Goal: Information Seeking & Learning: Compare options

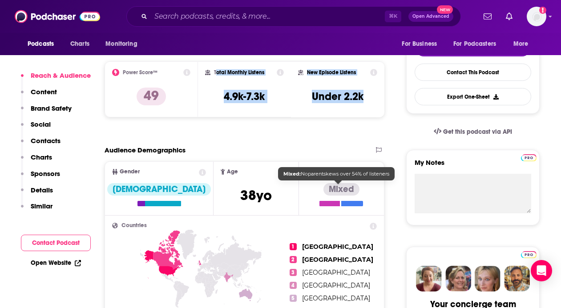
scroll to position [210, 0]
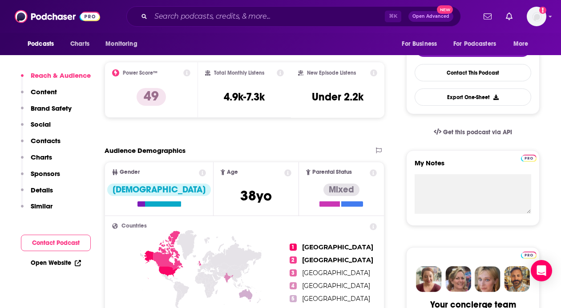
click at [263, 163] on span "Age [DEMOGRAPHIC_DATA] yo" at bounding box center [255, 188] width 85 height 53
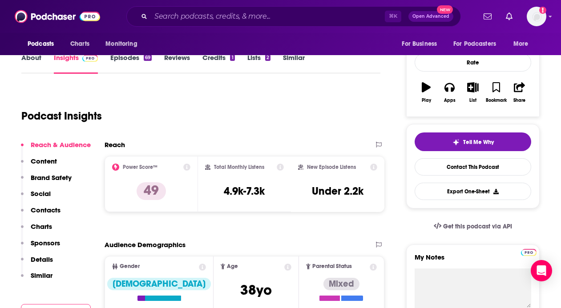
scroll to position [0, 0]
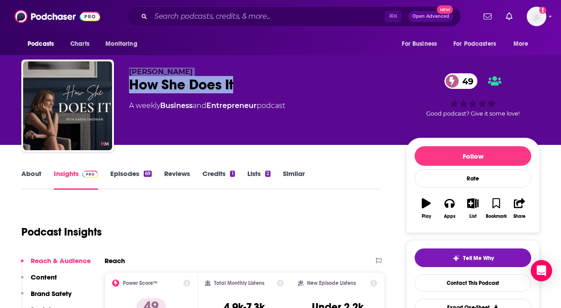
drag, startPoint x: 279, startPoint y: 89, endPoint x: 124, endPoint y: 72, distance: 155.8
click at [124, 71] on div "[PERSON_NAME] How She Does It 49 A weekly Business and Entrepreneur podcast 49 …" at bounding box center [280, 108] width 518 height 96
copy div "[PERSON_NAME] How She Does It"
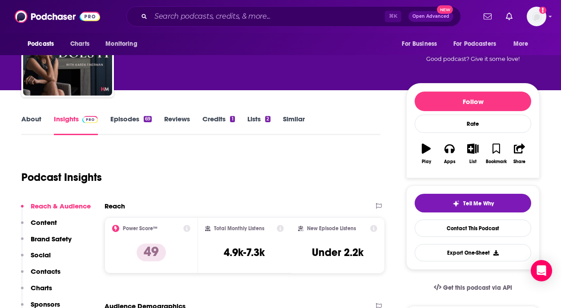
scroll to position [54, 0]
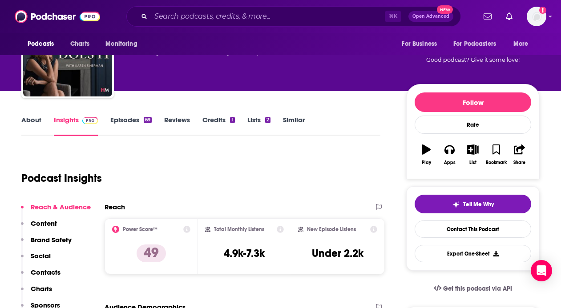
click at [296, 117] on link "Similar" at bounding box center [294, 126] width 22 height 20
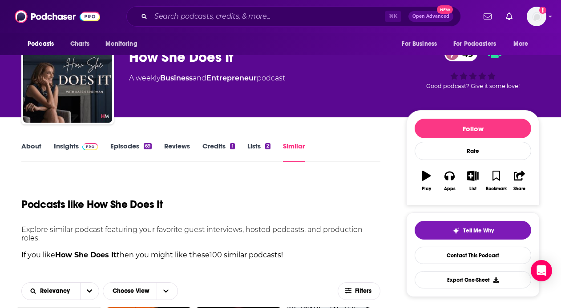
scroll to position [30, 0]
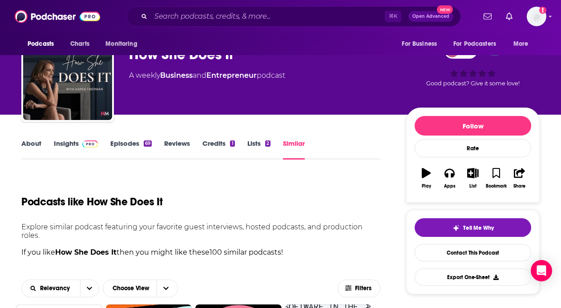
click at [33, 145] on link "About" at bounding box center [31, 149] width 20 height 20
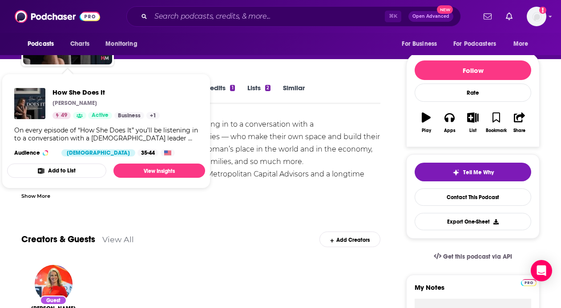
scroll to position [96, 0]
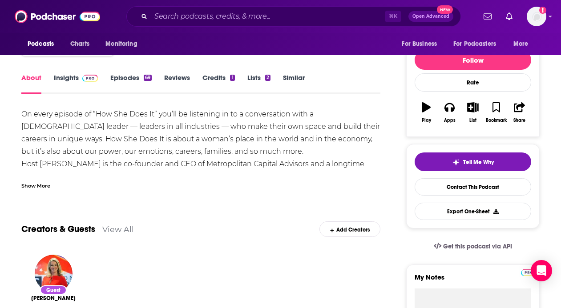
click at [298, 142] on div "On every episode of “How She Does It” you’ll be listening in to a conversation …" at bounding box center [200, 176] width 359 height 137
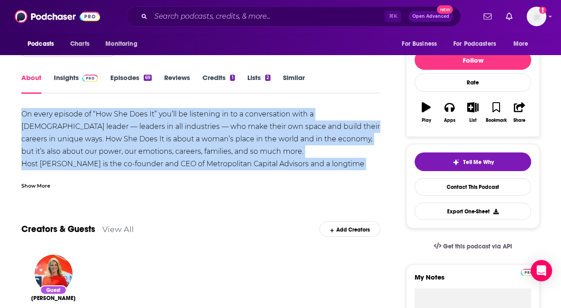
copy div "On every episode of “How She Does It” you’ll be listening in to a conversation …"
drag, startPoint x: 15, startPoint y: 109, endPoint x: 373, endPoint y: 167, distance: 362.7
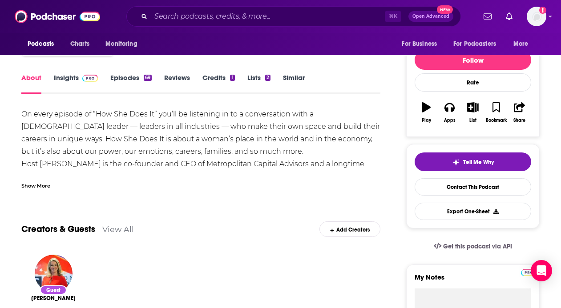
click at [39, 188] on div "Show More" at bounding box center [35, 185] width 29 height 8
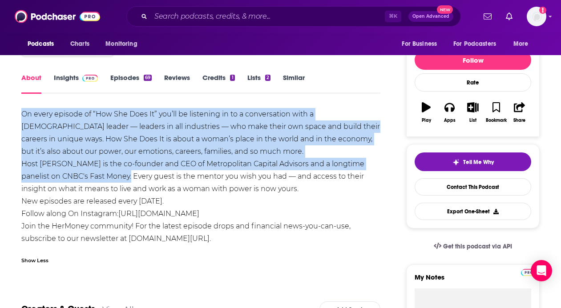
drag, startPoint x: 130, startPoint y: 175, endPoint x: 12, endPoint y: 116, distance: 131.7
copy div "On every episode of “How She Does It” you’ll be listening in to a conversation …"
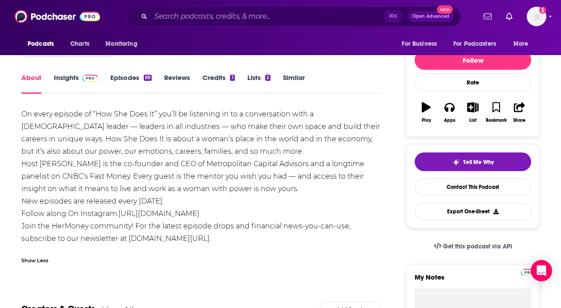
click at [261, 199] on div "On every episode of “How She Does It” you’ll be listening in to a conversation …" at bounding box center [200, 176] width 359 height 137
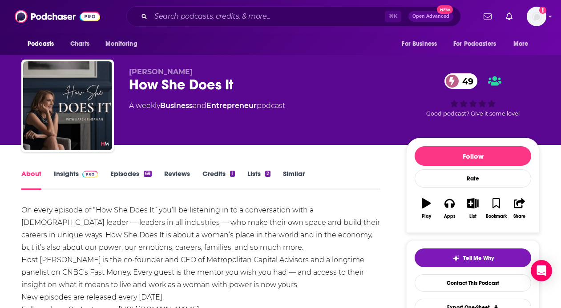
click at [68, 172] on link "Insights" at bounding box center [76, 179] width 44 height 20
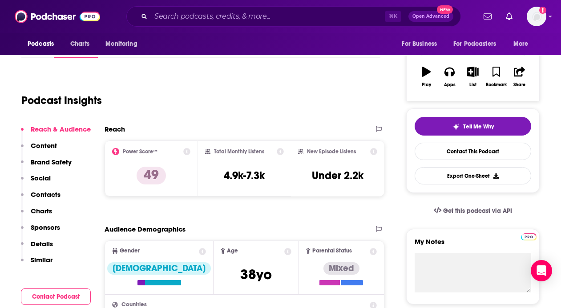
scroll to position [85, 0]
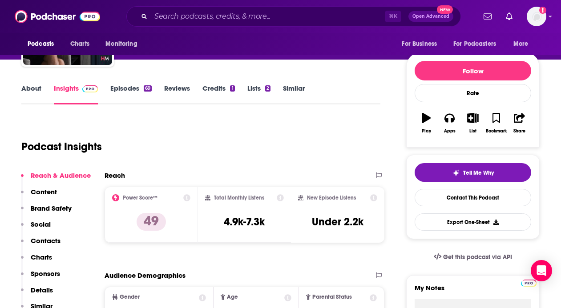
click at [294, 89] on link "Similar" at bounding box center [294, 94] width 22 height 20
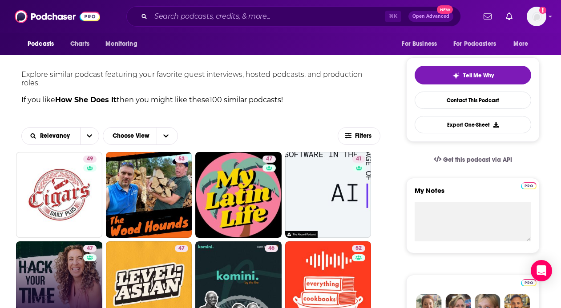
scroll to position [184, 0]
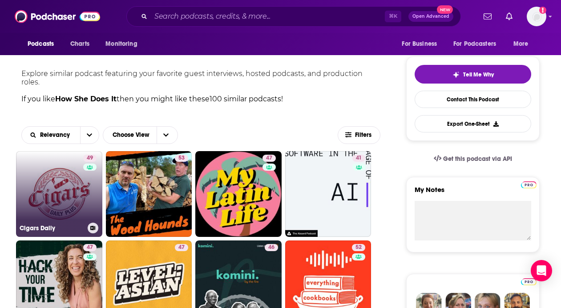
click at [65, 197] on link "49 Cigars Daily" at bounding box center [59, 194] width 86 height 86
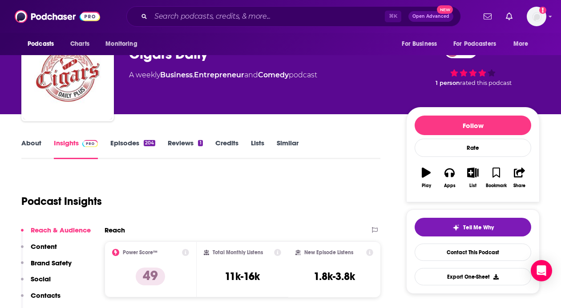
scroll to position [19, 0]
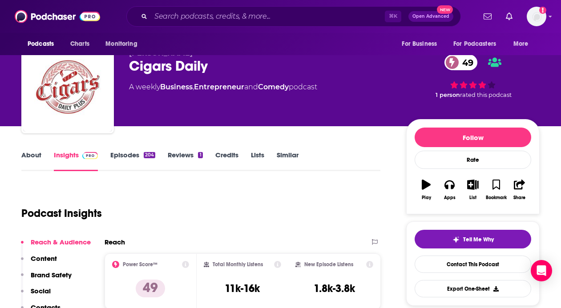
click at [126, 158] on link "Episodes 204" at bounding box center [132, 161] width 45 height 20
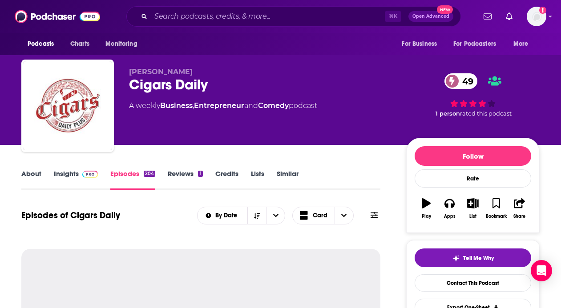
click at [30, 175] on link "About" at bounding box center [31, 179] width 20 height 20
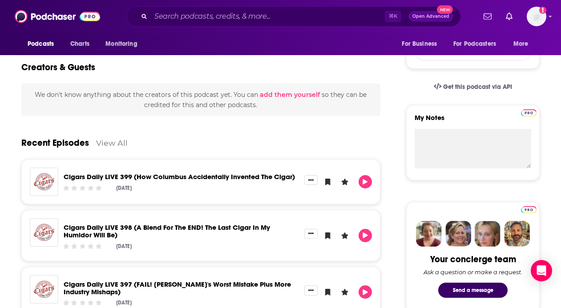
scroll to position [272, 0]
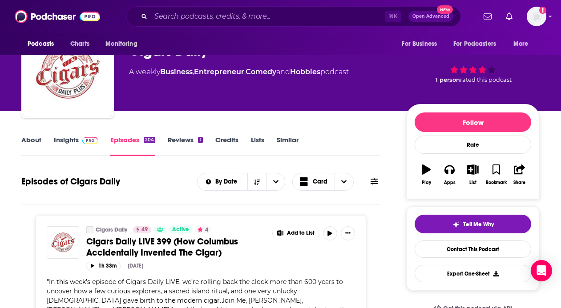
scroll to position [34, 0]
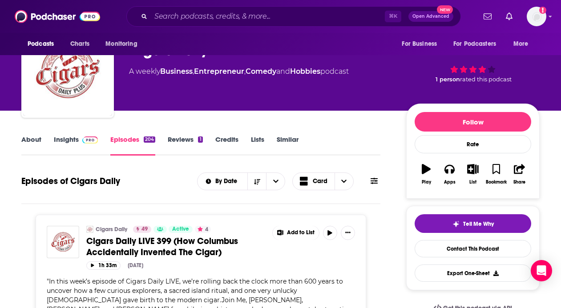
click at [277, 137] on link "Similar" at bounding box center [288, 145] width 22 height 20
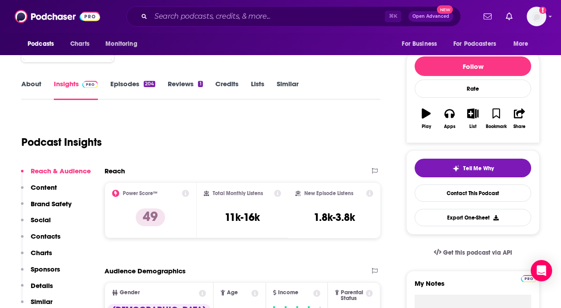
scroll to position [90, 0]
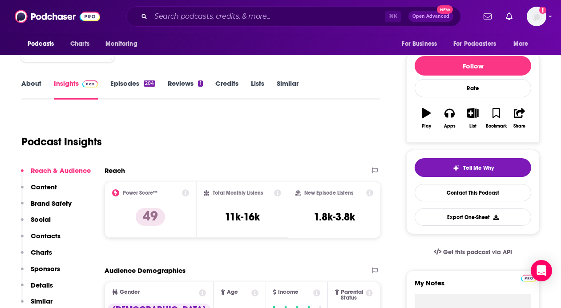
click at [123, 85] on link "Episodes 204" at bounding box center [132, 89] width 45 height 20
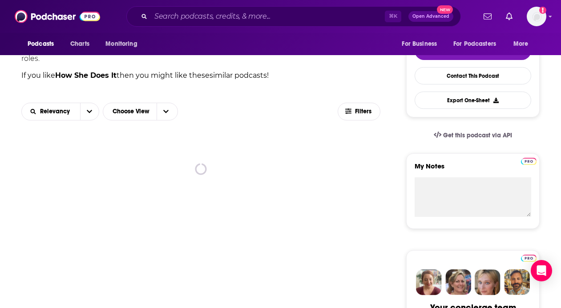
scroll to position [206, 0]
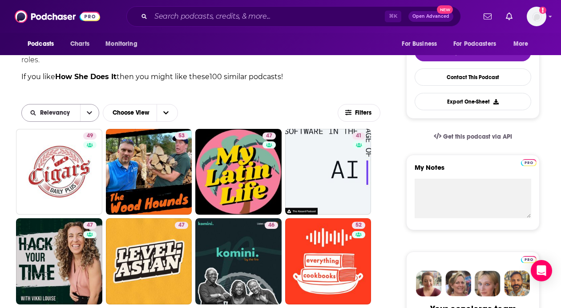
click at [91, 110] on icon "open menu" at bounding box center [89, 113] width 5 height 6
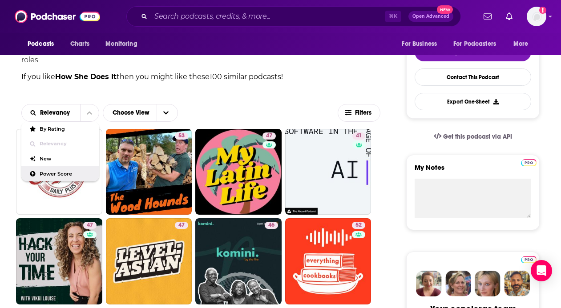
click at [76, 176] on span "Power Score" at bounding box center [66, 174] width 52 height 5
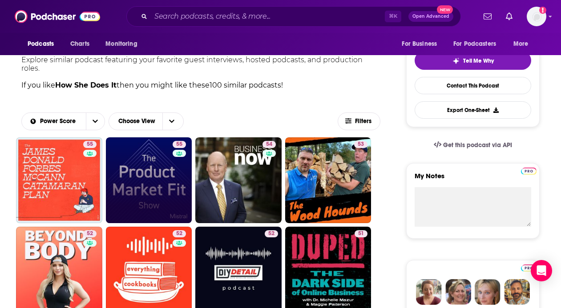
scroll to position [200, 0]
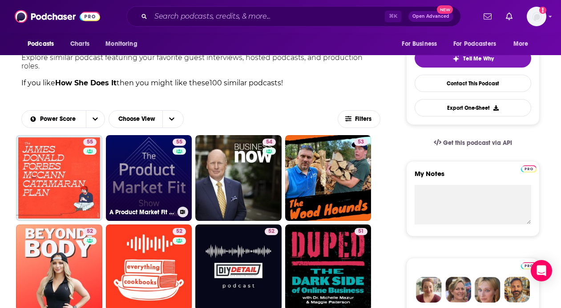
click at [149, 160] on link "55 A Product Market Fit Show | Startup Podcast for Founders" at bounding box center [149, 178] width 86 height 86
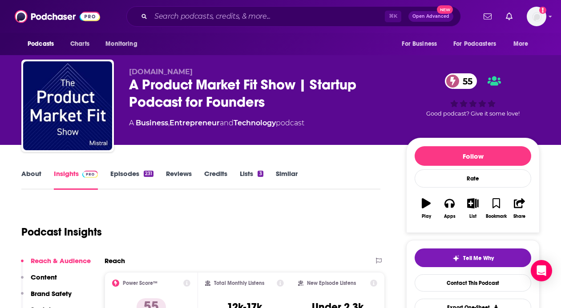
click at [34, 174] on link "About" at bounding box center [31, 179] width 20 height 20
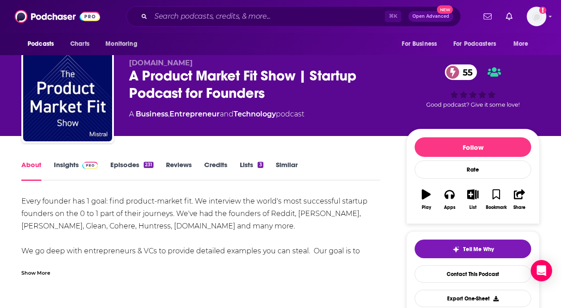
scroll to position [11, 0]
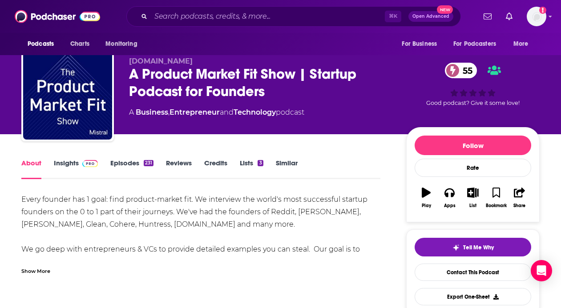
click at [46, 274] on div "Show More" at bounding box center [35, 270] width 29 height 8
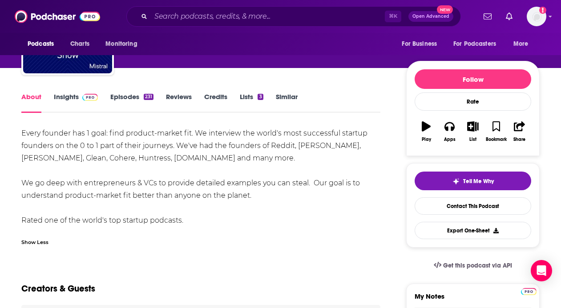
scroll to position [78, 0]
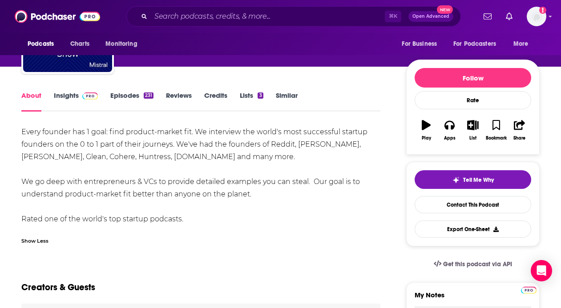
drag, startPoint x: 288, startPoint y: 198, endPoint x: 2, endPoint y: 129, distance: 294.5
copy div "Every founder has 1 goal: find product-market fit. We interview the world's mos…"
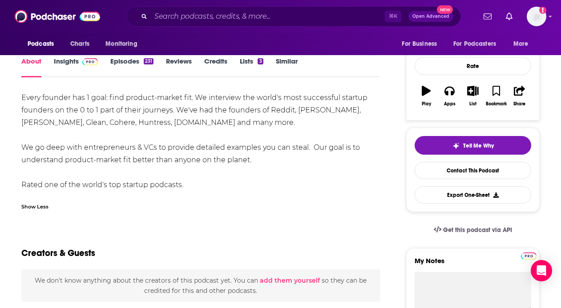
scroll to position [0, 0]
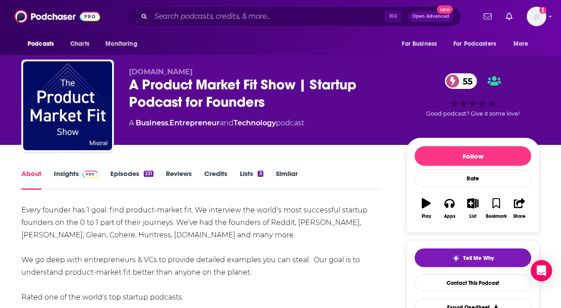
click at [118, 176] on link "Episodes 231" at bounding box center [131, 179] width 43 height 20
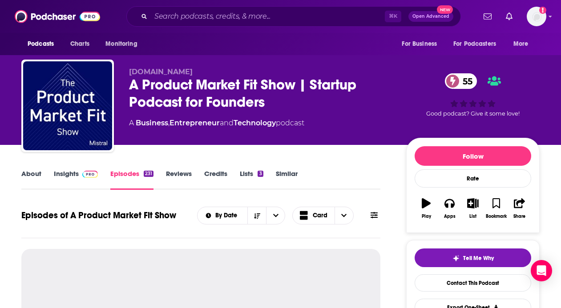
click at [75, 181] on link "Insights" at bounding box center [76, 179] width 44 height 20
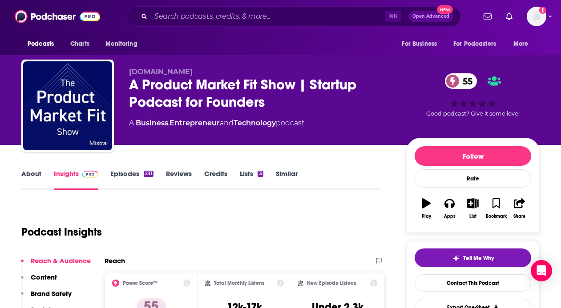
scroll to position [164, 0]
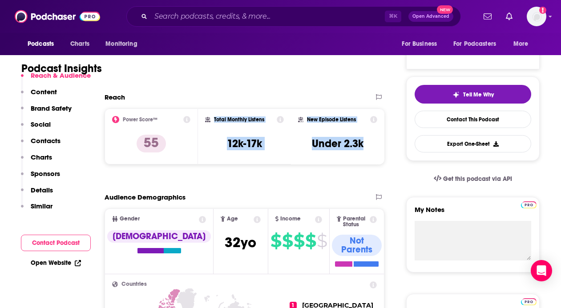
copy div "Total Monthly Listens 12k-17k New Episode Listens Under 2.3k"
drag, startPoint x: 219, startPoint y: 113, endPoint x: 374, endPoint y: 147, distance: 159.0
click at [374, 147] on div "Power Score™ 55 Total Monthly Listens 12k-17k New Episode Listens Under 2.3k" at bounding box center [245, 137] width 280 height 56
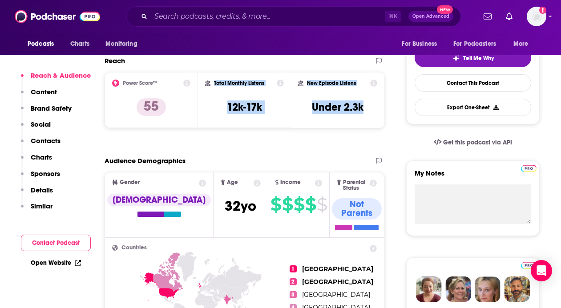
scroll to position [201, 0]
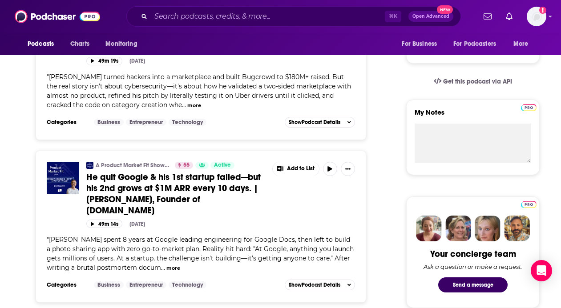
scroll to position [268, 0]
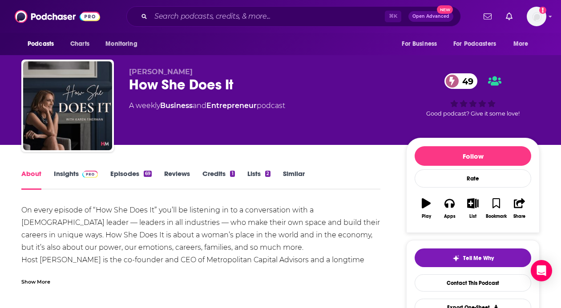
click at [299, 171] on link "Similar" at bounding box center [294, 179] width 22 height 20
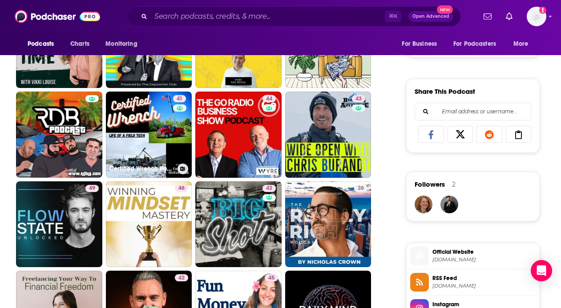
scroll to position [266, 0]
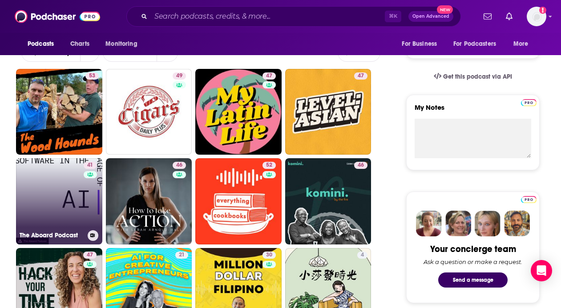
click at [53, 198] on link "41 The Aboard Podcast" at bounding box center [59, 201] width 86 height 86
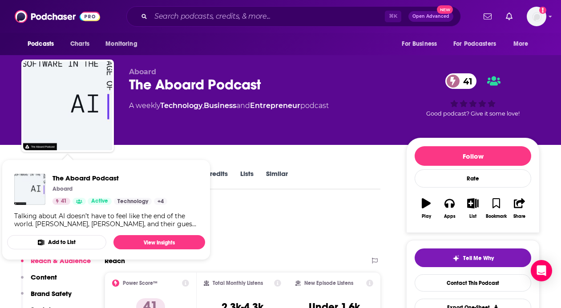
scroll to position [82, 0]
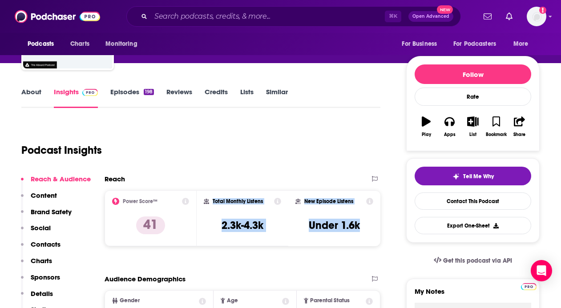
copy div "Total Monthly Listens 2.3k-4.3k New Episode Listens Under 1.6k"
drag, startPoint x: 208, startPoint y: 195, endPoint x: 381, endPoint y: 229, distance: 175.8
copy div "Total Monthly Listens 2.3k-4.3k New Episode Listens Under 1.6k"
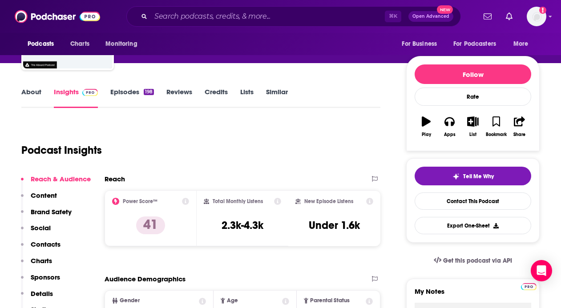
click at [298, 156] on div "Podcast Insights" at bounding box center [197, 144] width 352 height 45
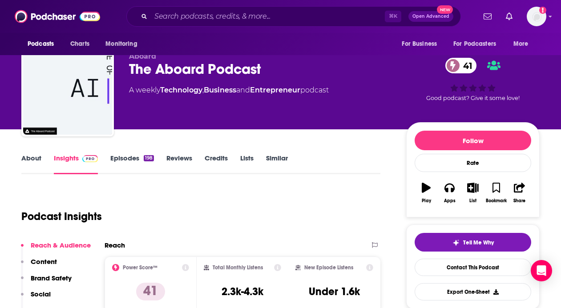
scroll to position [16, 0]
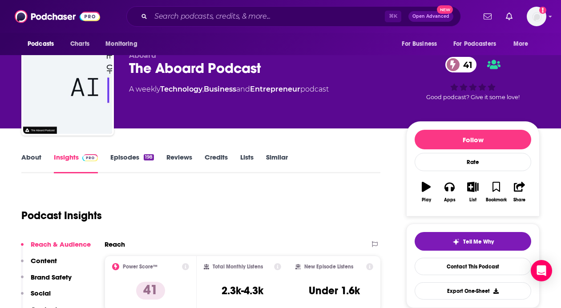
click at [28, 161] on link "About" at bounding box center [31, 163] width 20 height 20
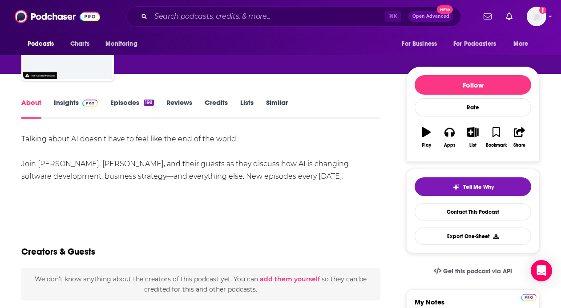
scroll to position [72, 0]
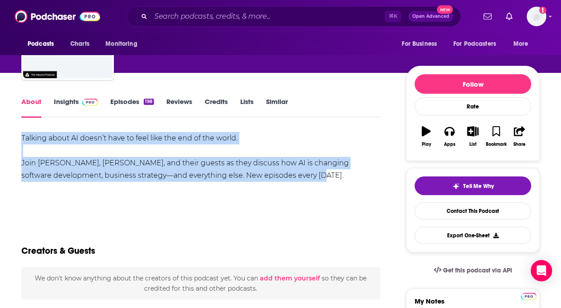
copy div "Talking about AI doesn’t have to feel like the end of the world. [PERSON_NAME],…"
drag, startPoint x: 279, startPoint y: 183, endPoint x: 8, endPoint y: 141, distance: 273.8
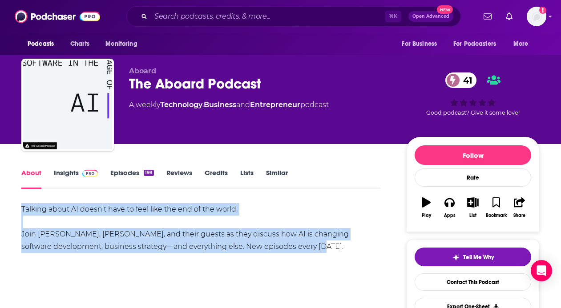
scroll to position [0, 0]
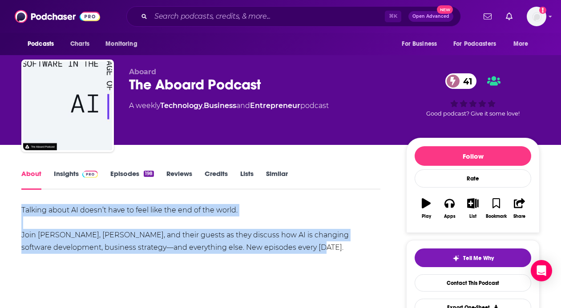
click at [165, 209] on div "Talking about AI doesn’t have to feel like the end of the world. [PERSON_NAME],…" at bounding box center [200, 229] width 359 height 50
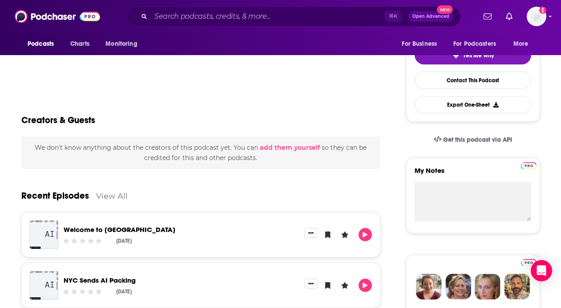
scroll to position [205, 0]
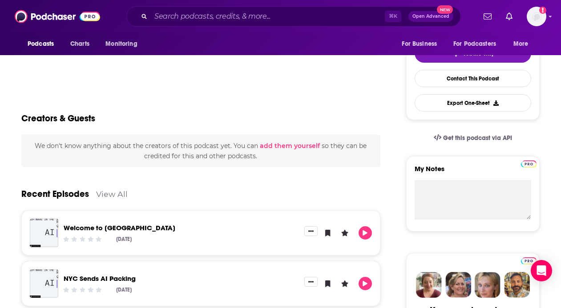
click at [182, 238] on div "[DATE]" at bounding box center [181, 239] width 235 height 7
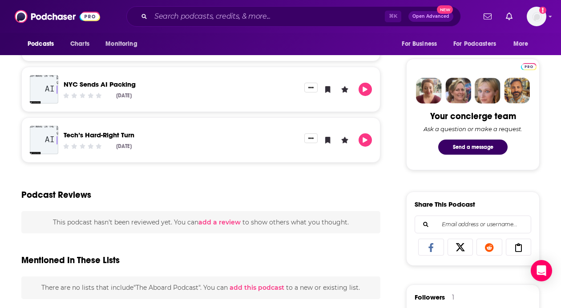
scroll to position [398, 0]
click at [41, 133] on img "Tech’s Hard-Right Turn" at bounding box center [44, 140] width 28 height 28
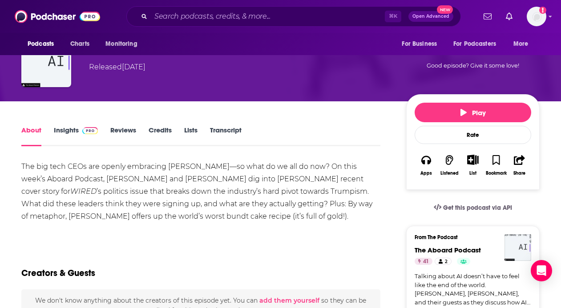
scroll to position [80, 0]
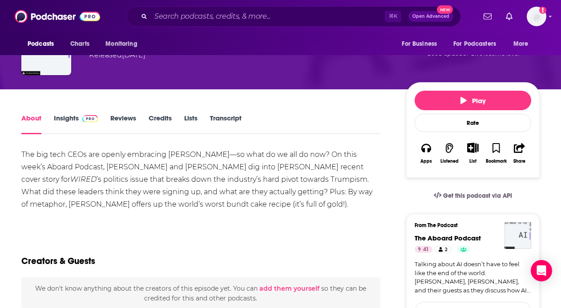
click at [128, 208] on div "The big tech CEOs are openly embracing [PERSON_NAME]—so what do we all do now? …" at bounding box center [200, 180] width 359 height 62
click at [128, 209] on div "The big tech CEOs are openly embracing [PERSON_NAME]—so what do we all do now? …" at bounding box center [200, 180] width 359 height 62
click at [63, 120] on link "Insights" at bounding box center [76, 124] width 44 height 20
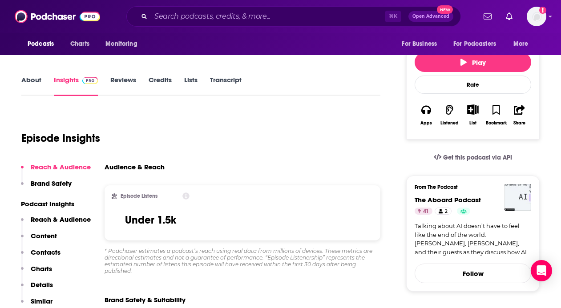
scroll to position [120, 0]
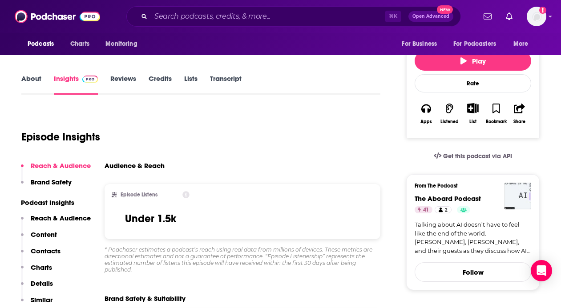
click at [33, 80] on link "About" at bounding box center [31, 84] width 20 height 20
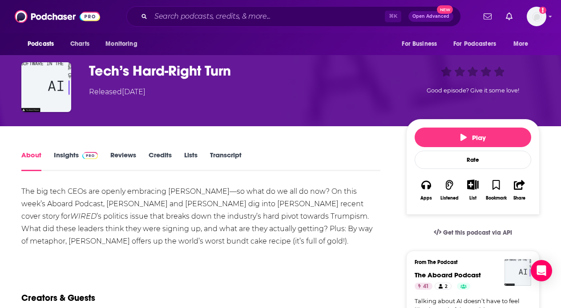
scroll to position [45, 0]
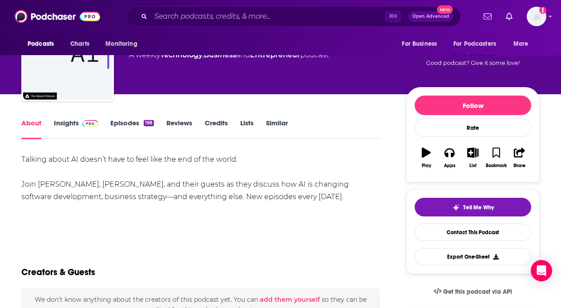
scroll to position [51, 0]
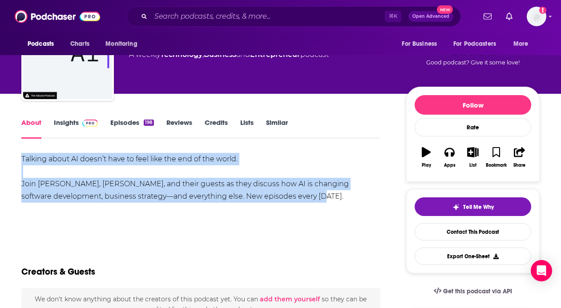
drag, startPoint x: 285, startPoint y: 199, endPoint x: 16, endPoint y: 154, distance: 272.9
copy div "Talking about AI doesn’t have to feel like the end of the world. [PERSON_NAME],…"
click at [80, 129] on link "Insights" at bounding box center [76, 128] width 44 height 20
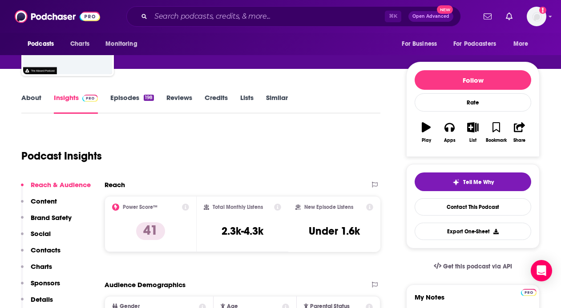
scroll to position [112, 0]
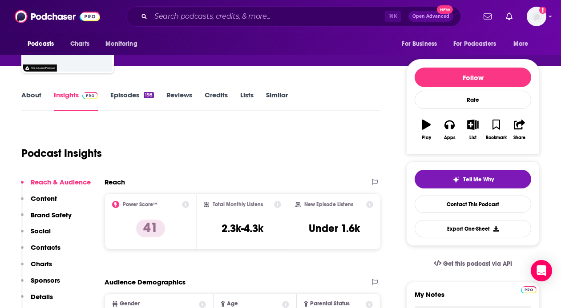
scroll to position [84, 0]
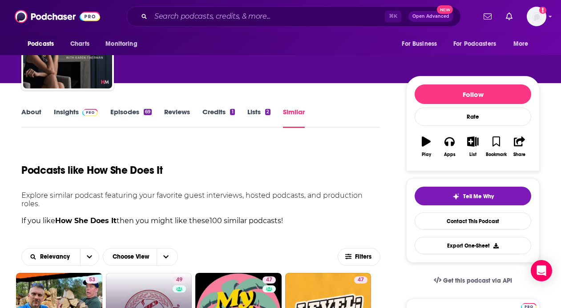
scroll to position [151, 0]
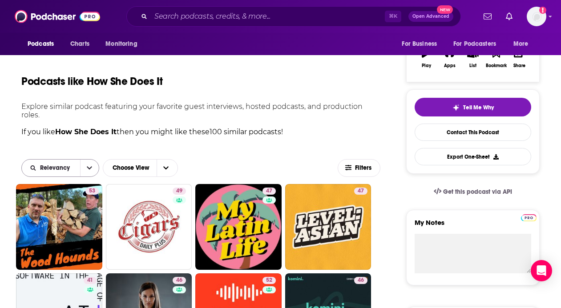
click at [84, 170] on button "open menu" at bounding box center [89, 168] width 19 height 17
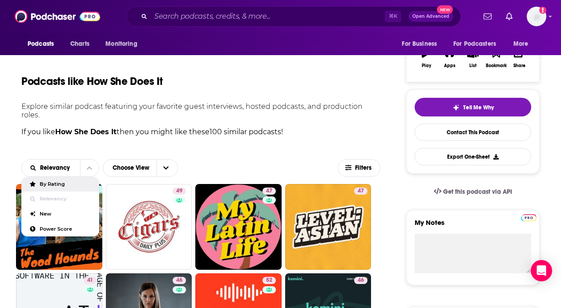
click at [76, 189] on div "By Rating" at bounding box center [60, 184] width 78 height 15
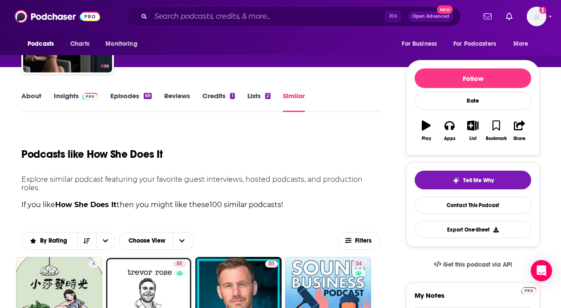
scroll to position [80, 0]
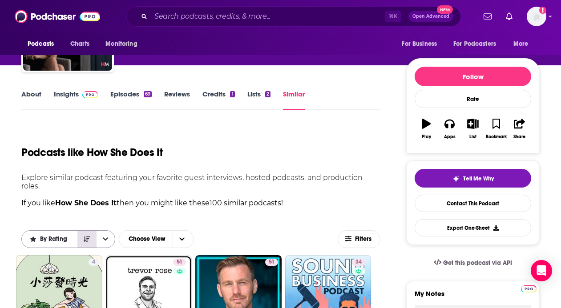
click at [87, 238] on icon "Sort Direction" at bounding box center [87, 239] width 6 height 5
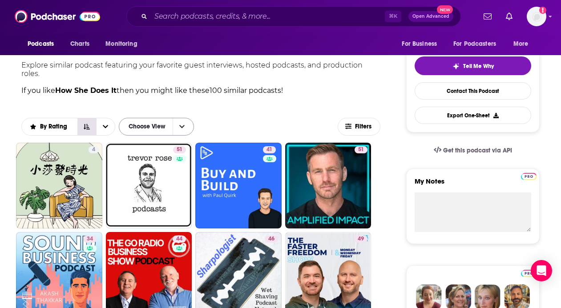
scroll to position [192, 0]
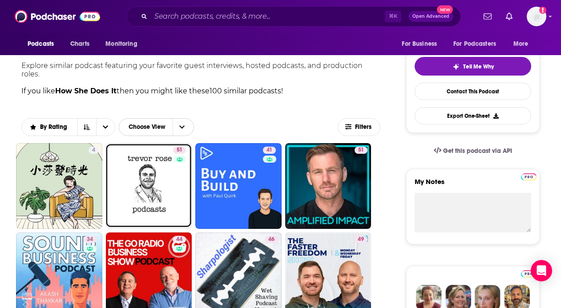
click at [180, 123] on span "Choose View" at bounding box center [182, 127] width 19 height 17
click at [237, 117] on div "By Rating Choose View Table Gallery Filters" at bounding box center [200, 127] width 359 height 32
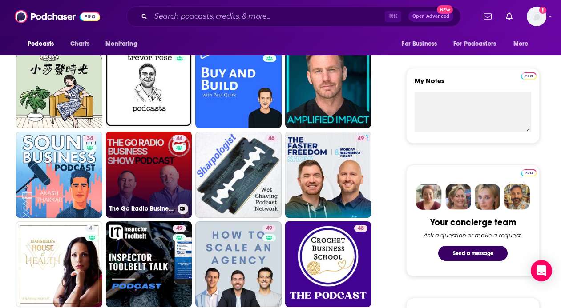
scroll to position [294, 0]
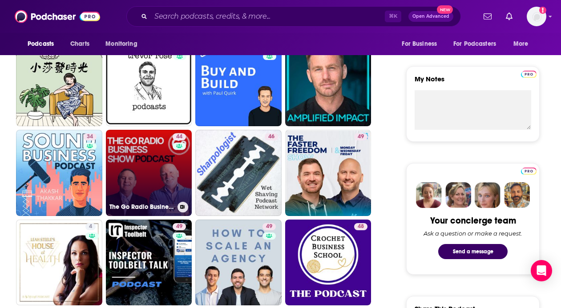
click at [142, 158] on link "44 The Go Radio Business Show with Hunter & [PERSON_NAME]. Scotland’s Business …" at bounding box center [149, 173] width 86 height 86
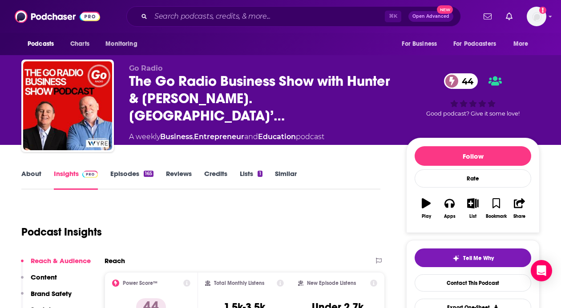
click at [29, 170] on link "About" at bounding box center [31, 179] width 20 height 20
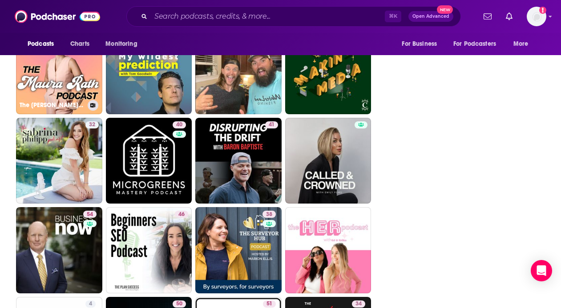
scroll to position [1473, 0]
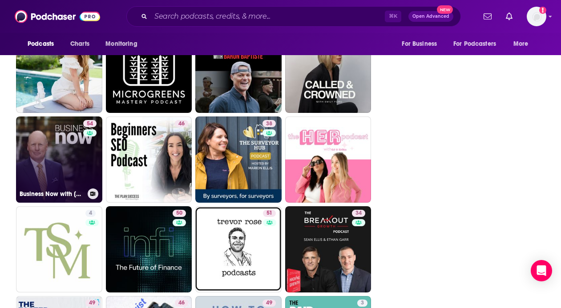
click at [77, 150] on link "54 Business Now with [PERSON_NAME]" at bounding box center [59, 160] width 86 height 86
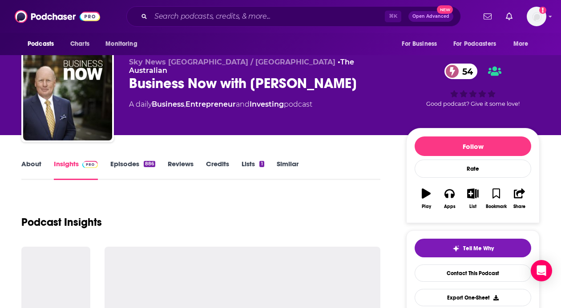
scroll to position [11, 0]
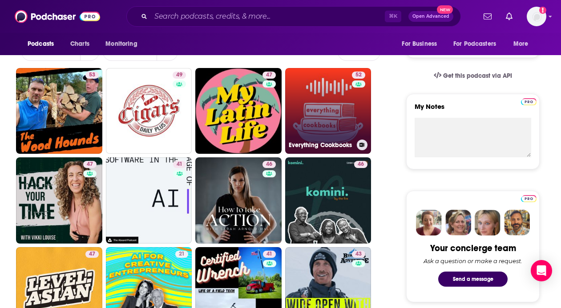
scroll to position [268, 0]
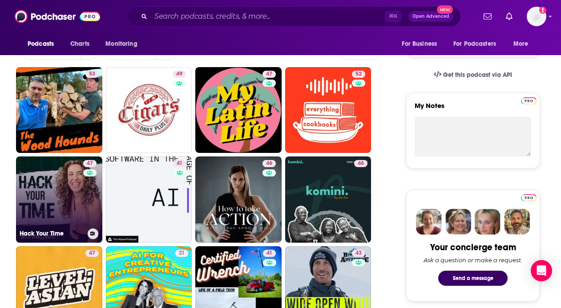
click at [57, 189] on link "47 Hack Your Time" at bounding box center [59, 200] width 86 height 86
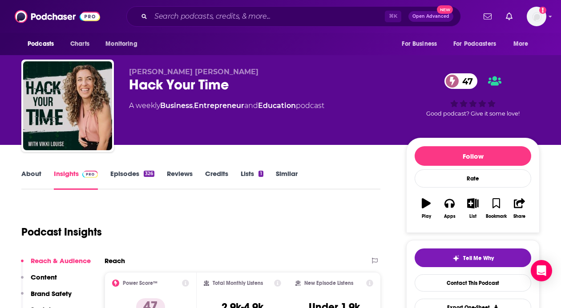
click at [24, 174] on link "About" at bounding box center [31, 179] width 20 height 20
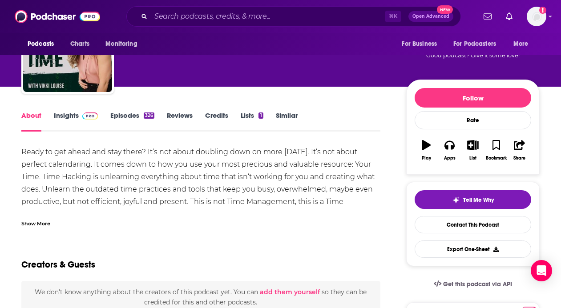
scroll to position [60, 0]
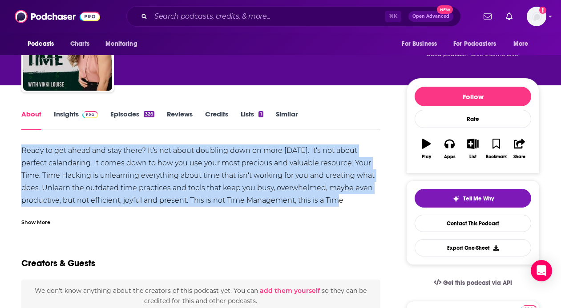
copy div "Ready to get ahead and stay there? It‘s not about doubling down on more [DATE].…"
drag, startPoint x: 347, startPoint y: 205, endPoint x: 15, endPoint y: 152, distance: 336.6
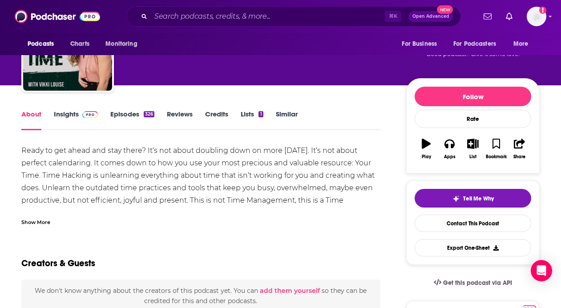
click at [39, 223] on div "Show More" at bounding box center [35, 221] width 29 height 8
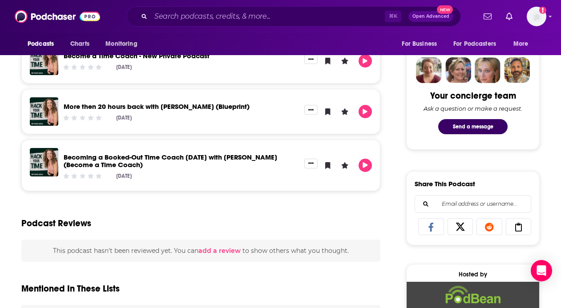
scroll to position [419, 0]
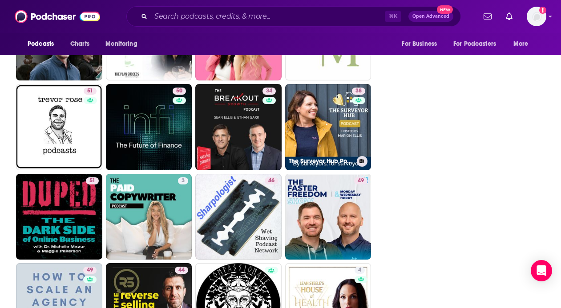
scroll to position [1596, 0]
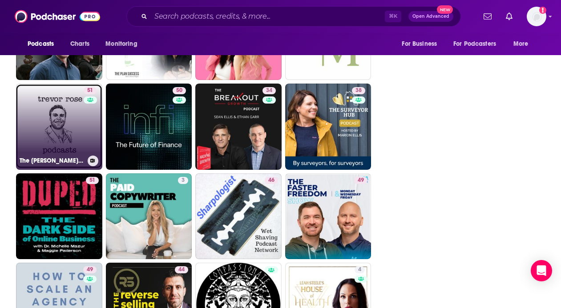
click at [59, 129] on link "51 The [PERSON_NAME] Podcast" at bounding box center [59, 127] width 86 height 86
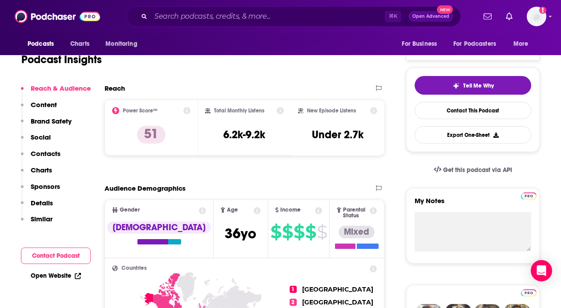
scroll to position [69, 0]
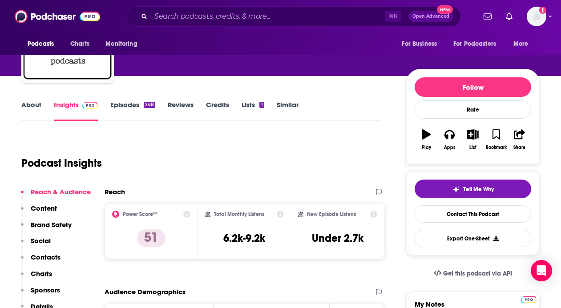
click at [26, 104] on link "About" at bounding box center [31, 111] width 20 height 20
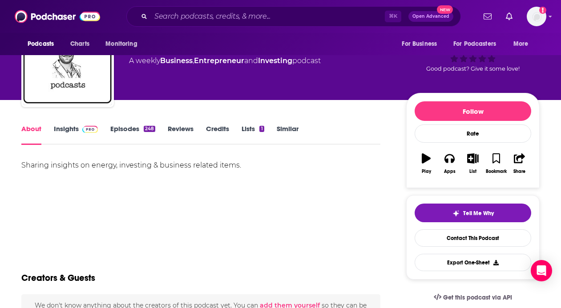
scroll to position [50, 0]
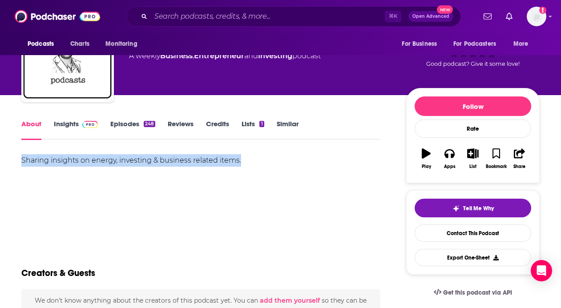
drag, startPoint x: 273, startPoint y: 162, endPoint x: 6, endPoint y: 162, distance: 266.9
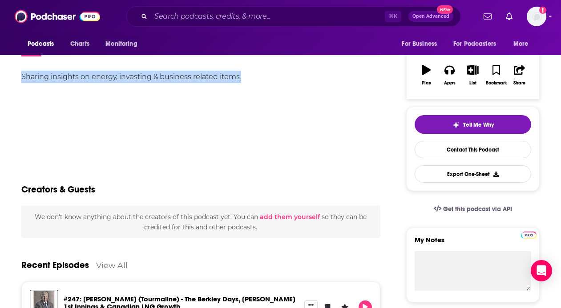
scroll to position [0, 0]
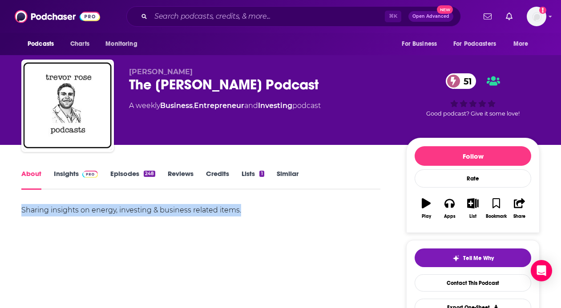
click at [117, 173] on link "Episodes 248" at bounding box center [132, 179] width 45 height 20
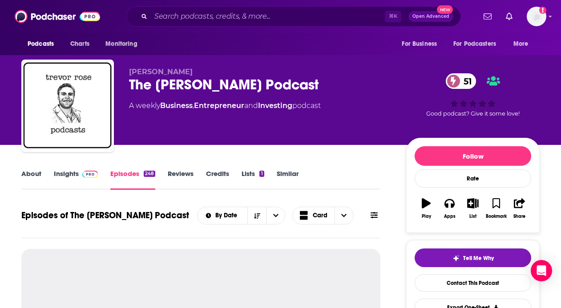
scroll to position [3, 0]
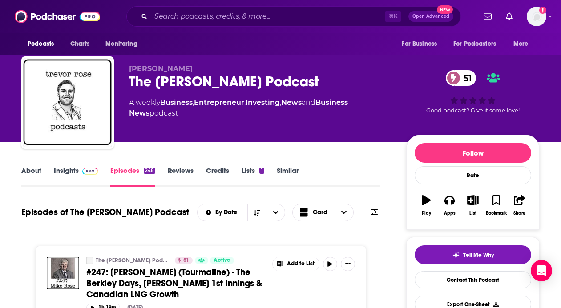
click at [83, 171] on img at bounding box center [90, 171] width 16 height 7
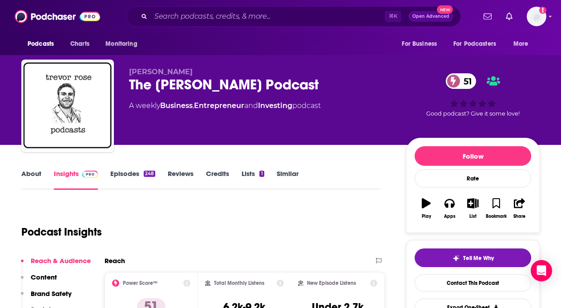
scroll to position [81, 0]
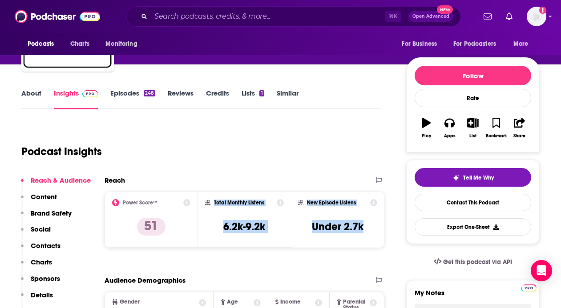
drag, startPoint x: 217, startPoint y: 194, endPoint x: 372, endPoint y: 250, distance: 164.9
click at [372, 250] on div "Reach Power Score™ 51 Total Monthly Listens 6.2k-9.2k New Episode Listens Under…" at bounding box center [245, 215] width 280 height 79
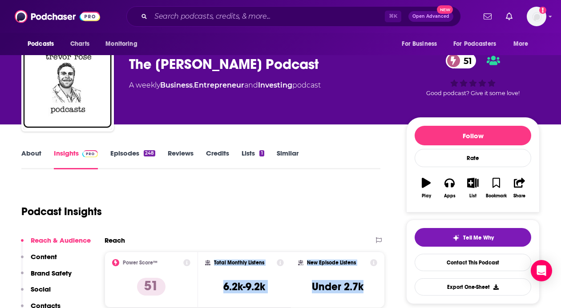
scroll to position [141, 0]
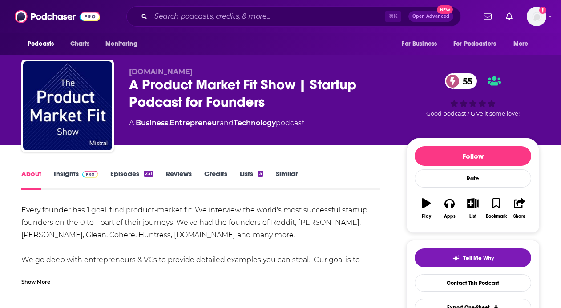
click at [73, 173] on link "Insights" at bounding box center [76, 179] width 44 height 20
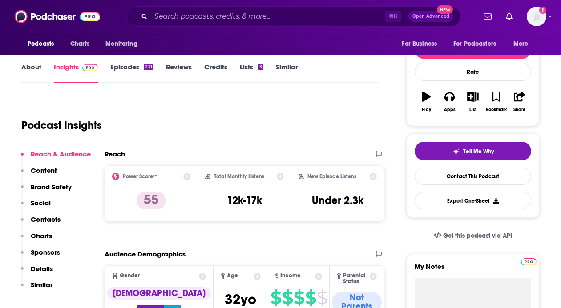
scroll to position [106, 0]
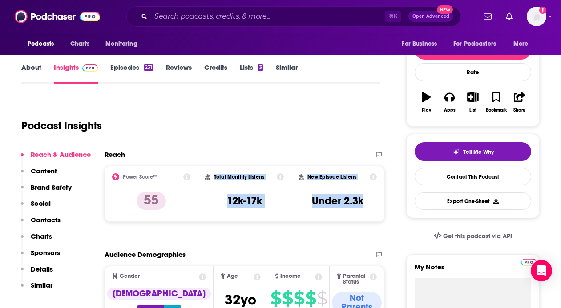
copy div "Total Monthly Listens 12k-17k New Episode Listens Under 2.3k"
drag, startPoint x: 209, startPoint y: 169, endPoint x: 356, endPoint y: 210, distance: 153.0
click at [357, 210] on div "Power Score™ 55 Total Monthly Listens 12k-17k New Episode Listens Under 2.3k" at bounding box center [245, 194] width 280 height 56
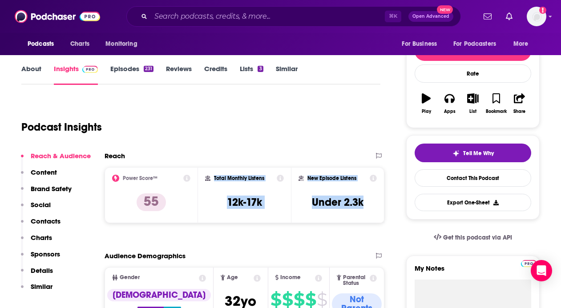
scroll to position [109, 0]
